Goal: Transaction & Acquisition: Book appointment/travel/reservation

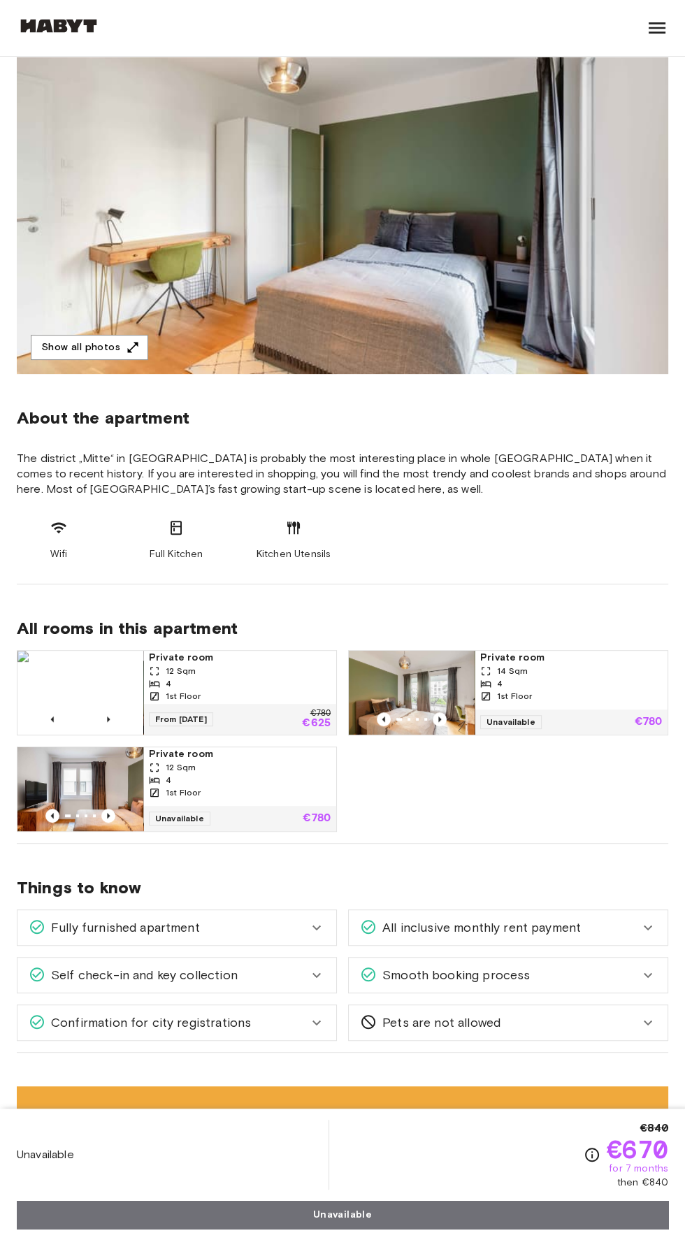
scroll to position [205, 0]
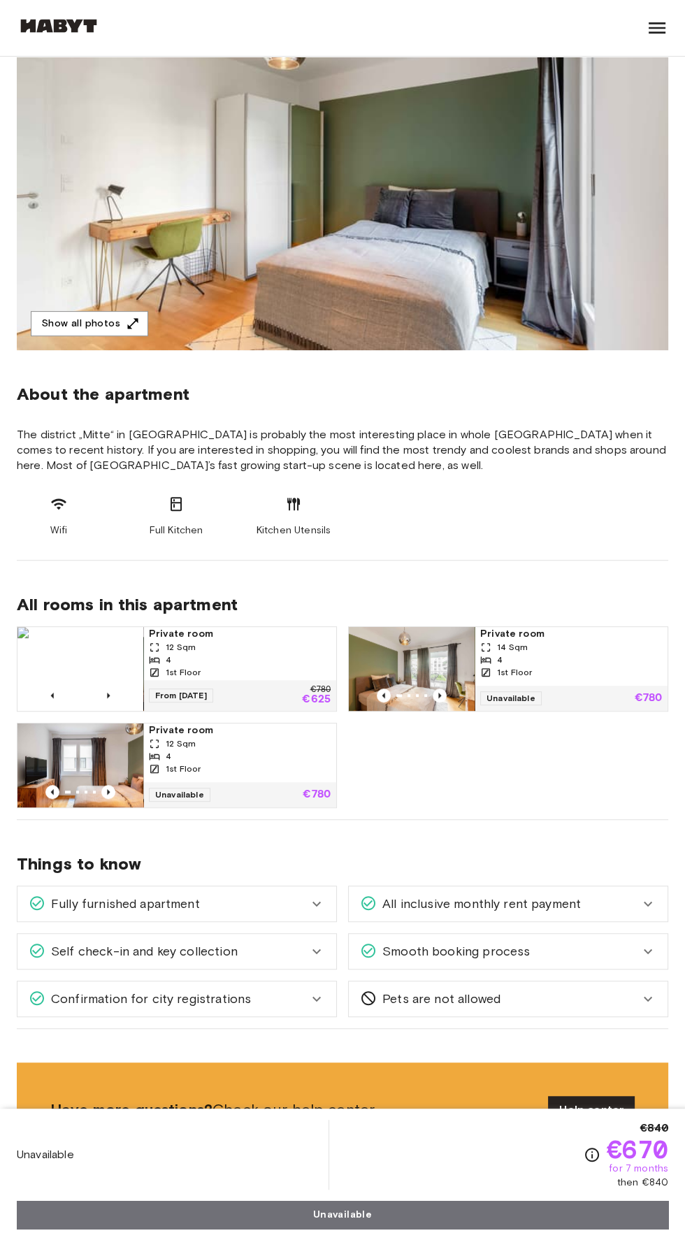
click at [274, 906] on div "Fully furnished apartment" at bounding box center [168, 903] width 279 height 18
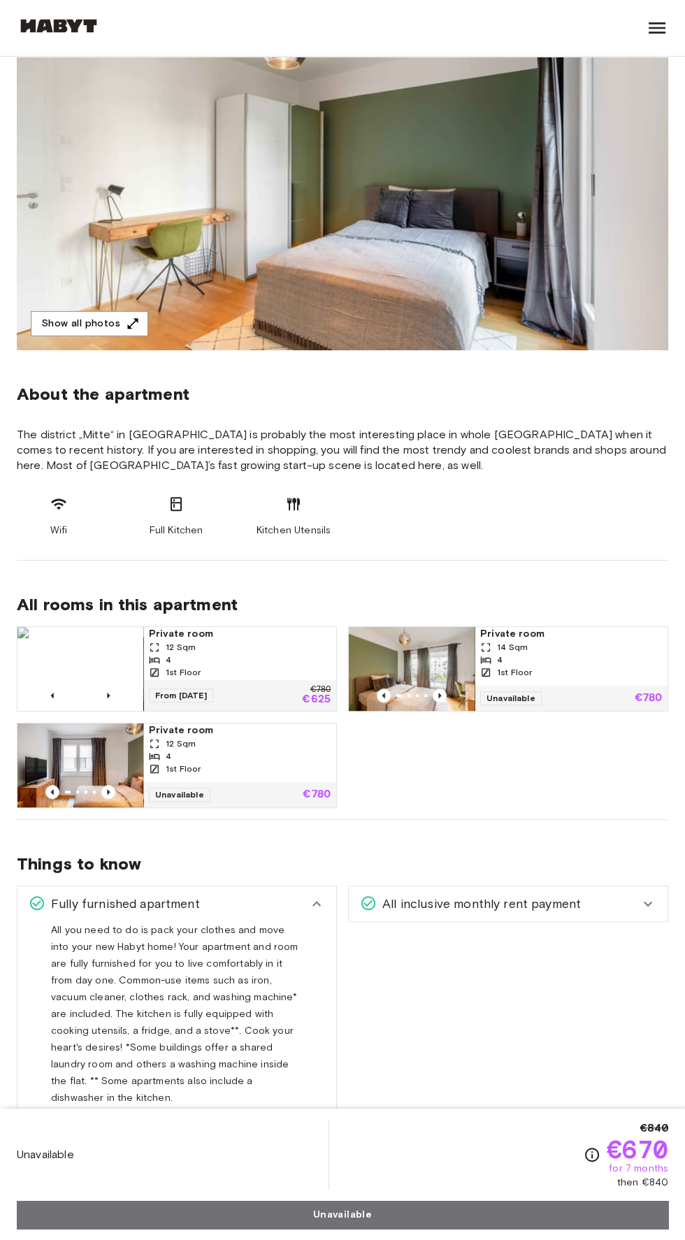
click at [259, 902] on div "Fully furnished apartment" at bounding box center [168, 903] width 279 height 18
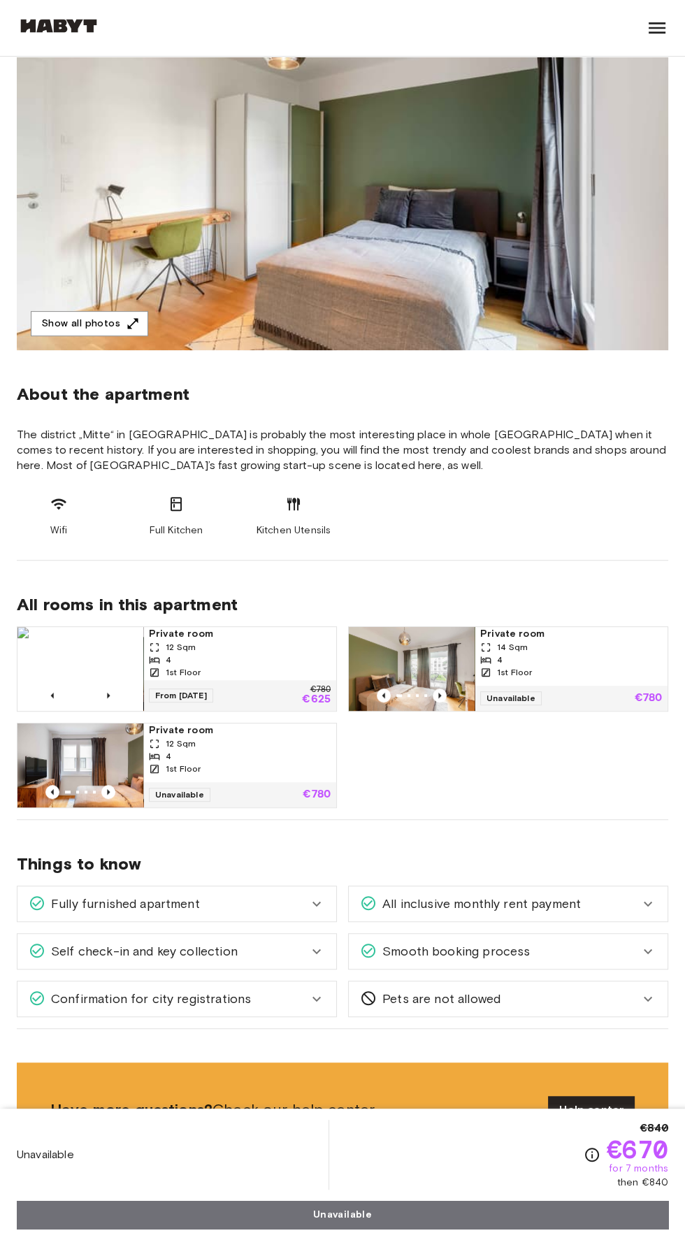
click at [485, 902] on span "All inclusive monthly rent payment" at bounding box center [479, 903] width 204 height 18
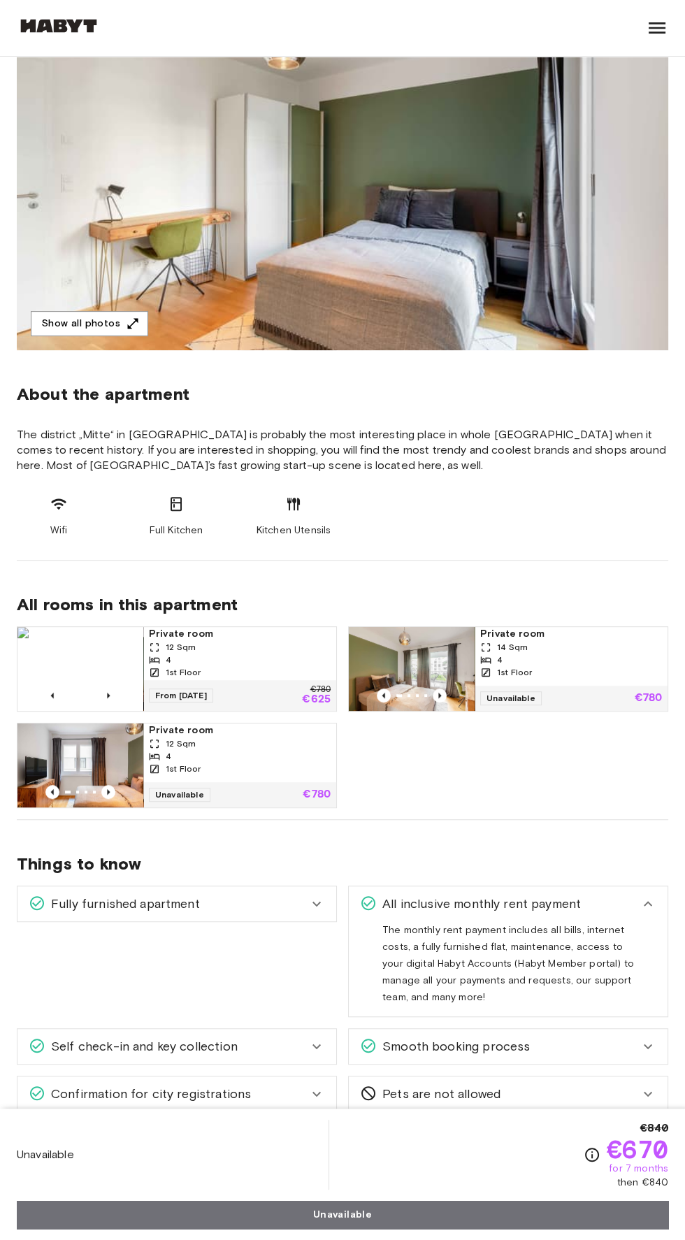
click at [526, 894] on span "All inclusive monthly rent payment" at bounding box center [479, 903] width 204 height 18
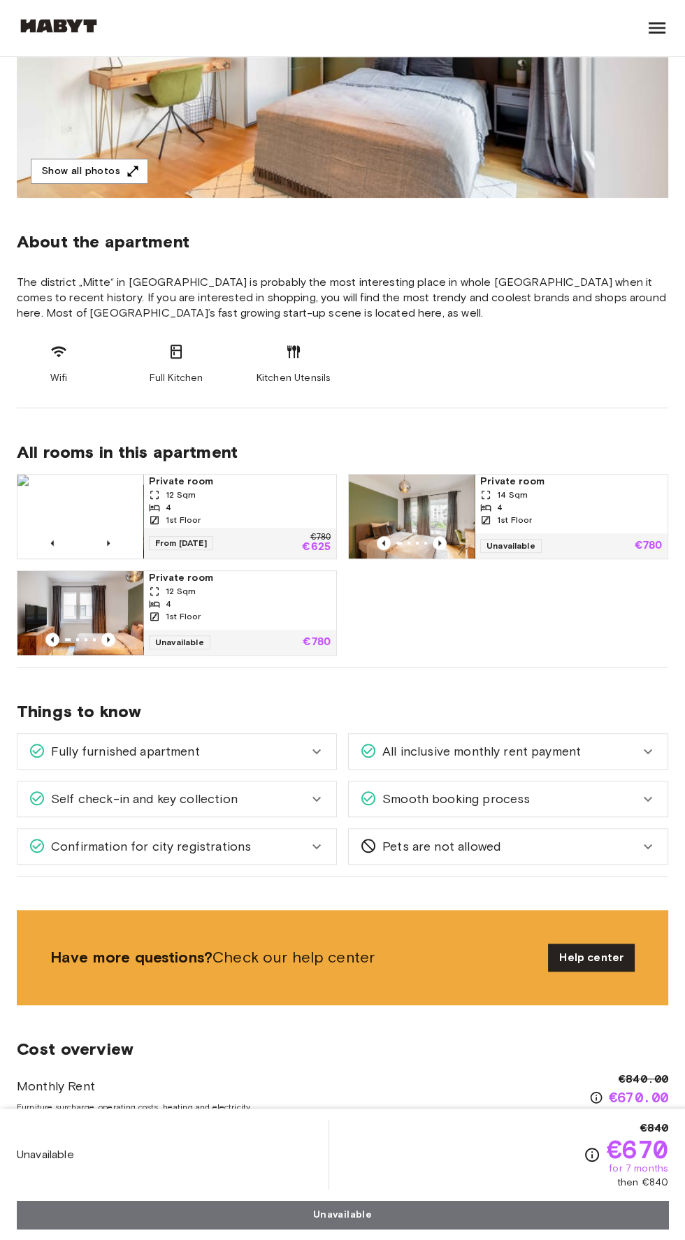
scroll to position [0, 0]
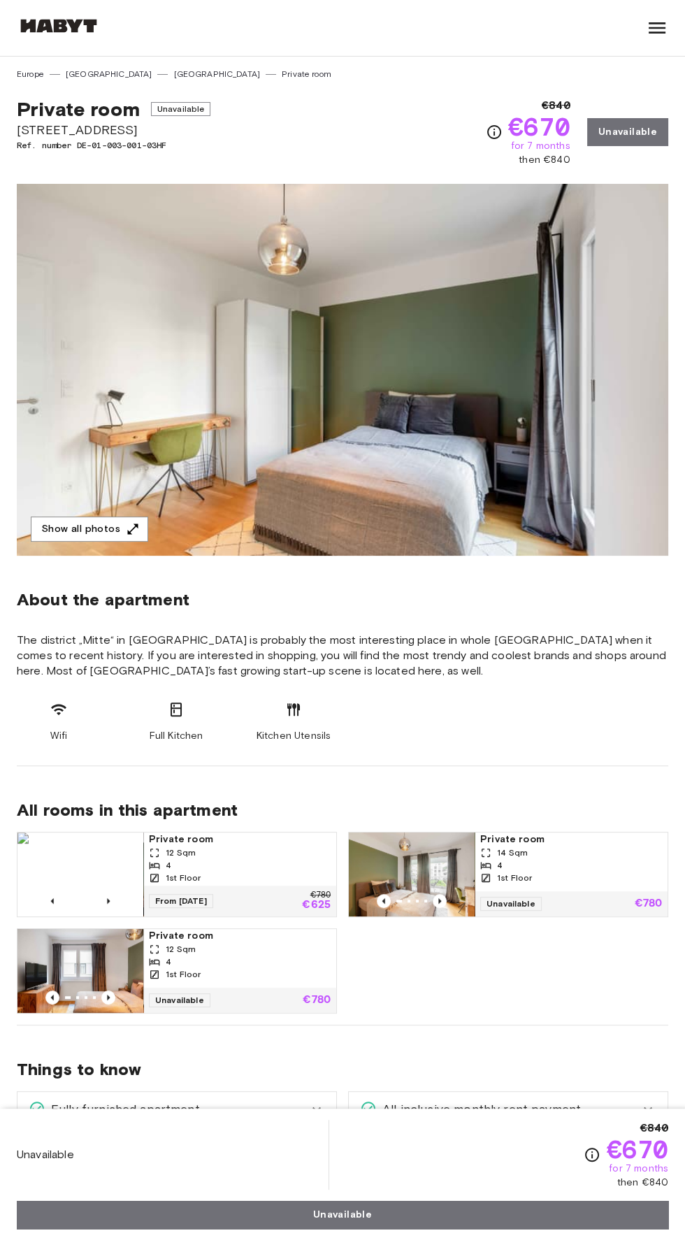
click at [583, 1153] on div "Smooth booking process" at bounding box center [499, 1156] width 279 height 18
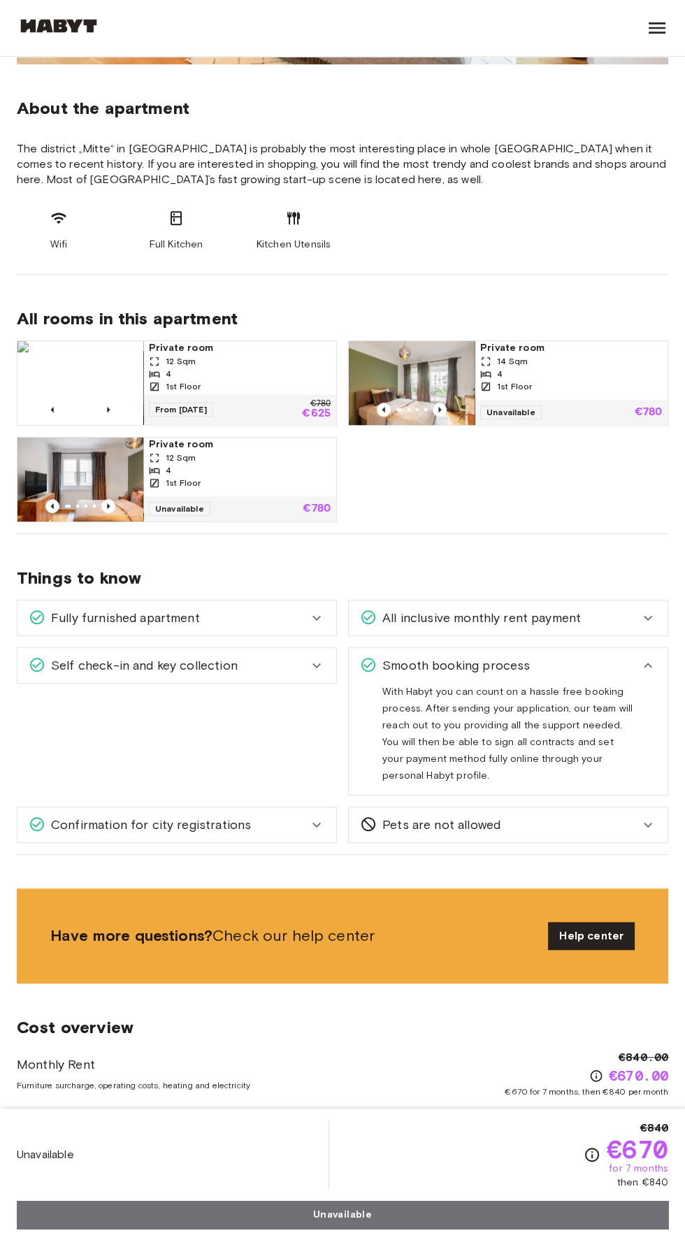
scroll to position [495, 0]
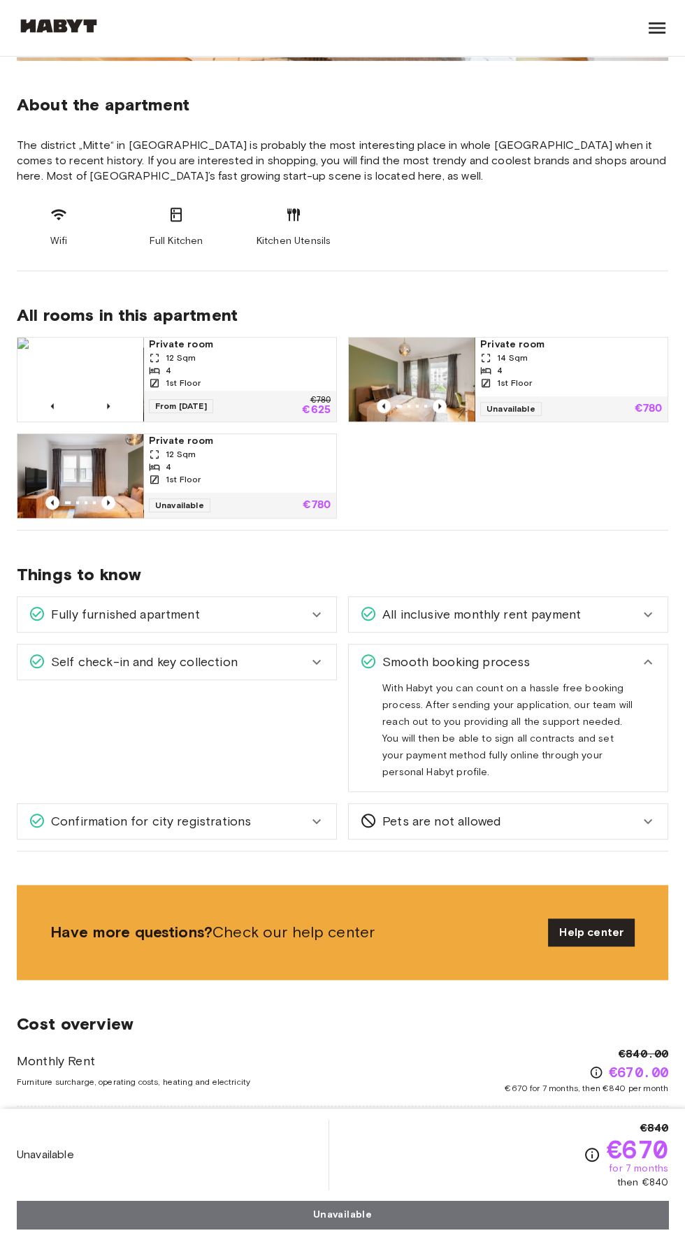
click at [571, 661] on div "Smooth booking process" at bounding box center [499, 662] width 279 height 18
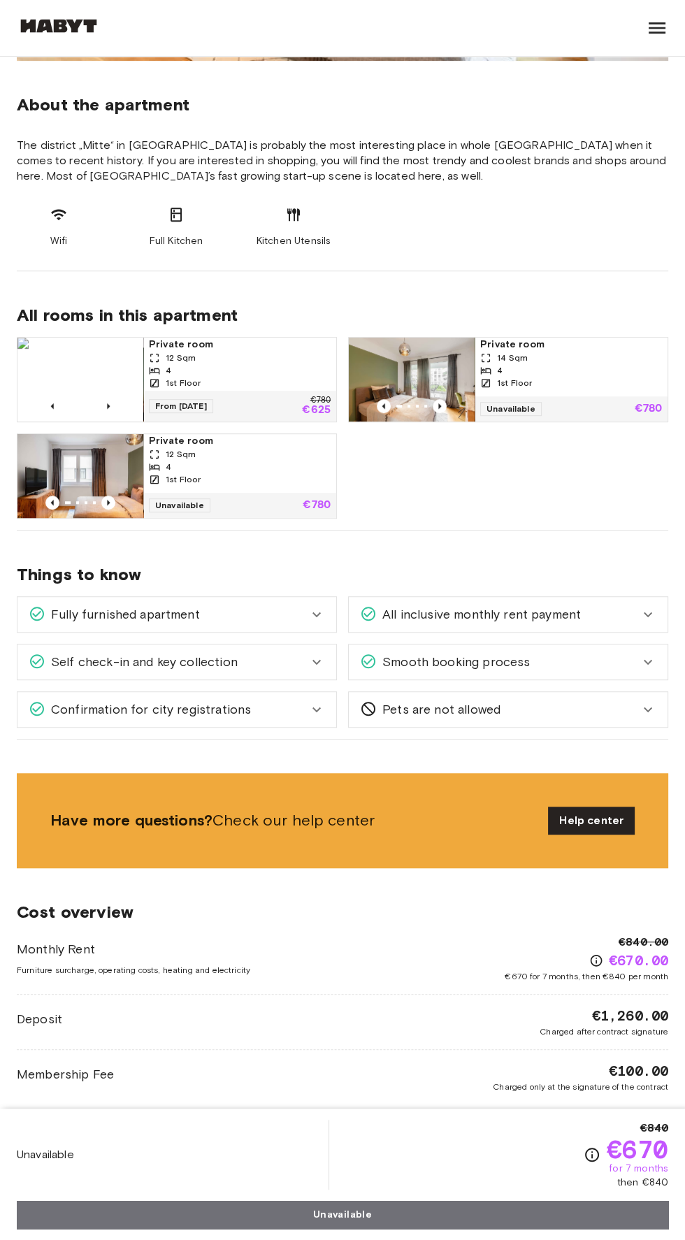
click at [279, 605] on div "Fully furnished apartment" at bounding box center [168, 614] width 279 height 18
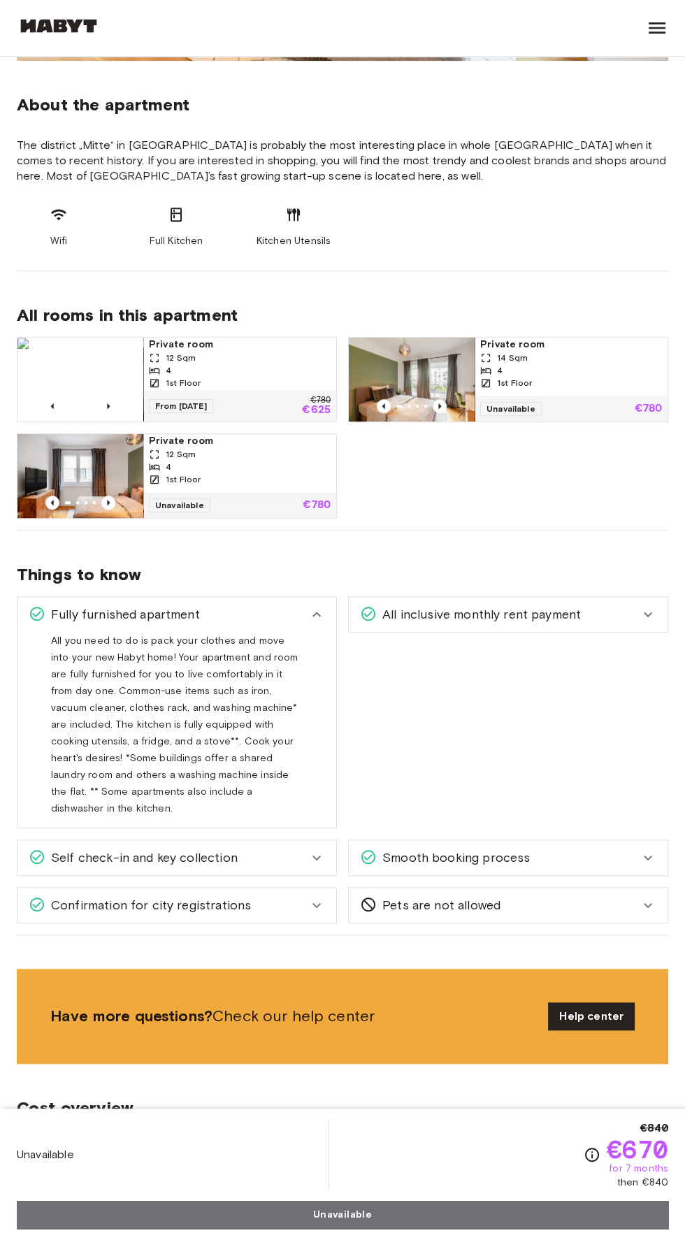
click at [279, 848] on div "Self check-in and key collection" at bounding box center [168, 857] width 279 height 18
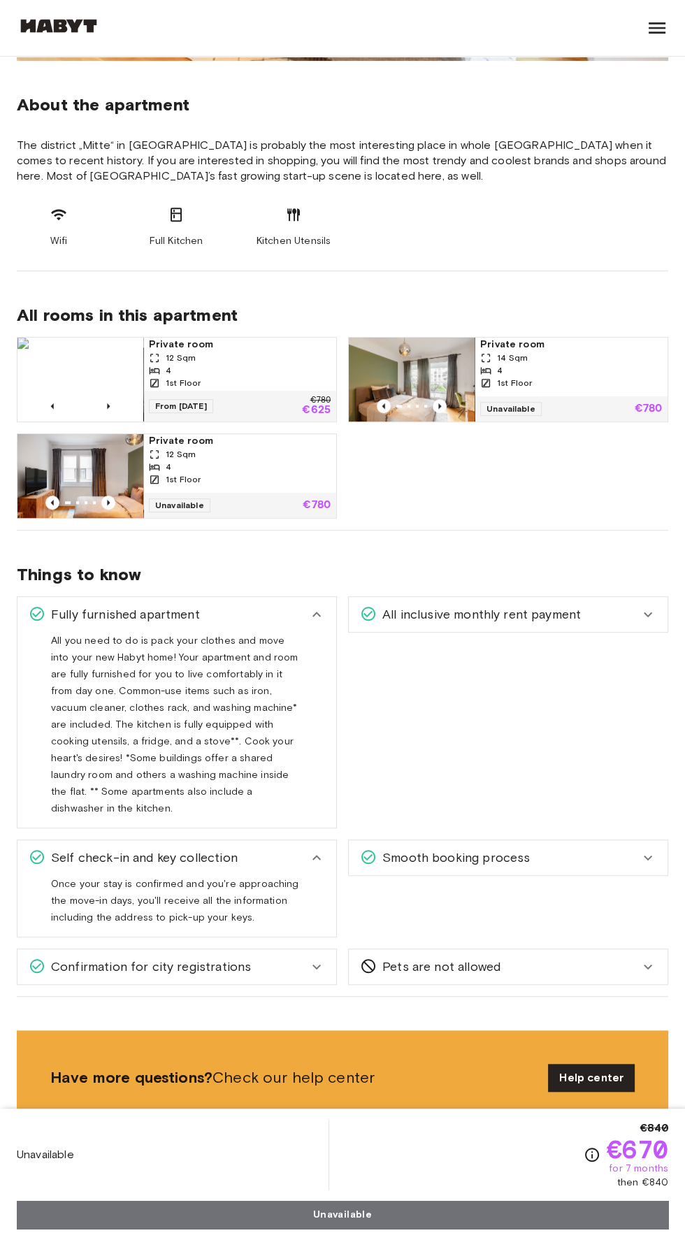
click at [280, 848] on div "Self check-in and key collection" at bounding box center [168, 857] width 279 height 18
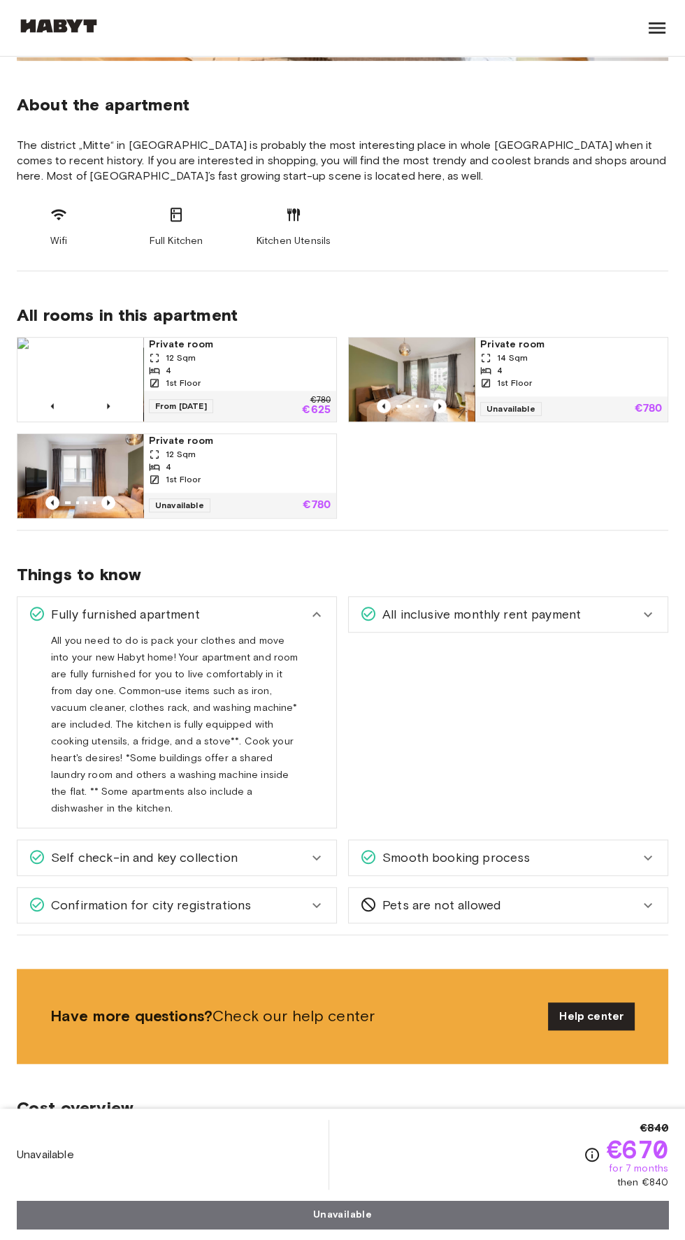
click at [284, 896] on div "Confirmation for city registrations" at bounding box center [168, 905] width 279 height 18
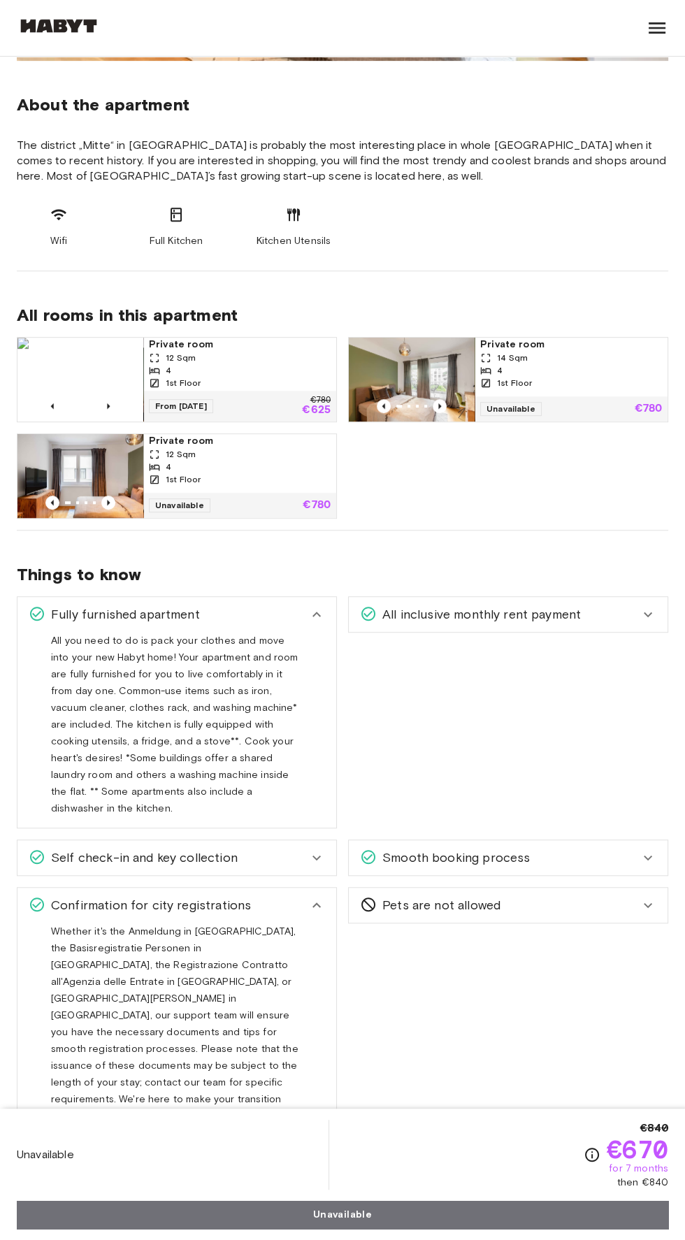
click at [300, 896] on div "Confirmation for city registrations" at bounding box center [168, 905] width 279 height 18
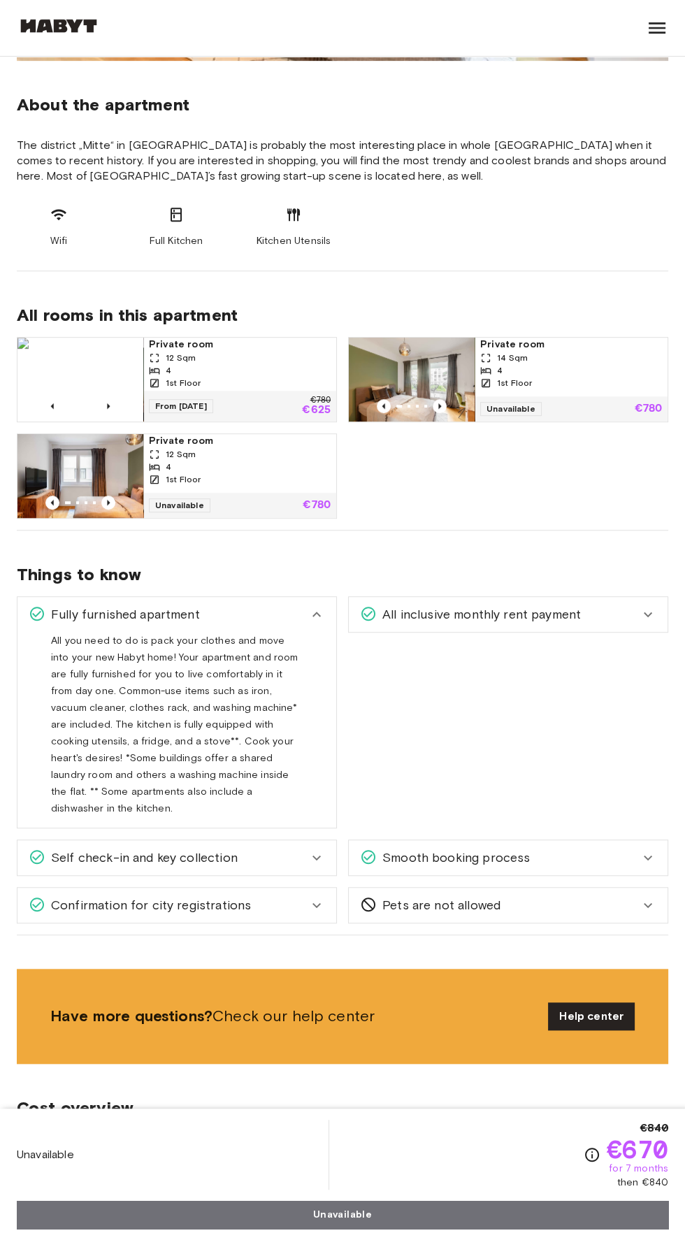
click at [317, 613] on icon at bounding box center [316, 614] width 17 height 17
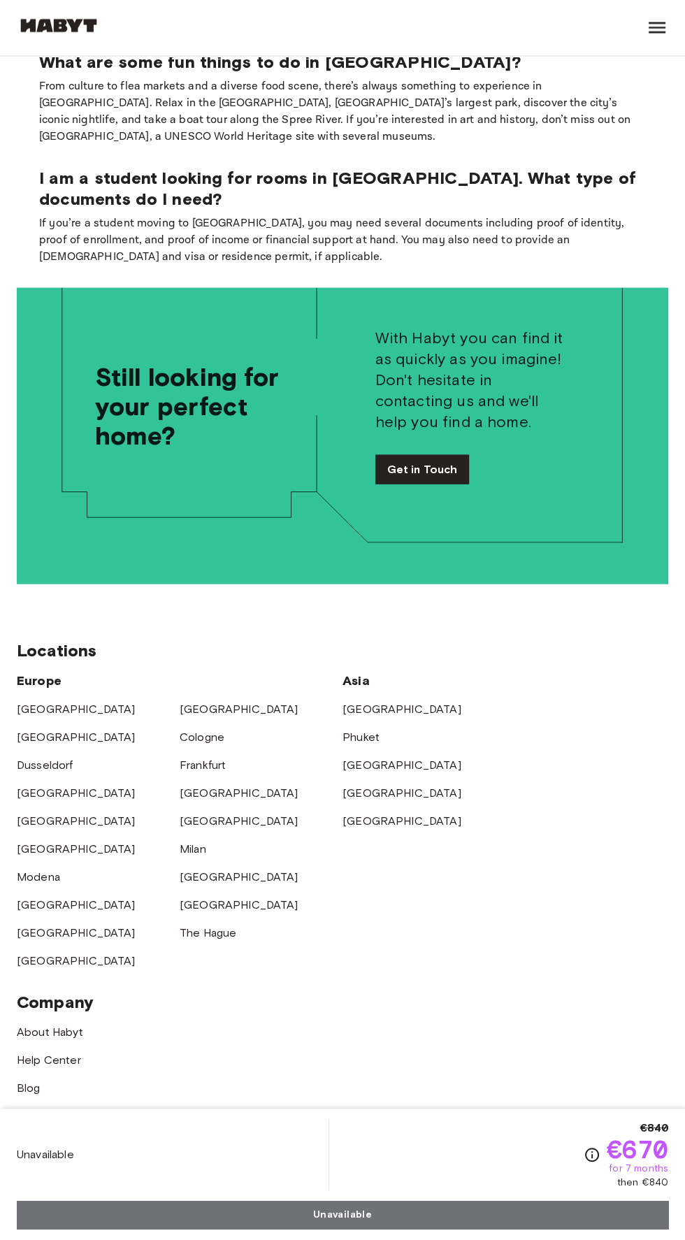
scroll to position [2672, 0]
